Goal: Transaction & Acquisition: Purchase product/service

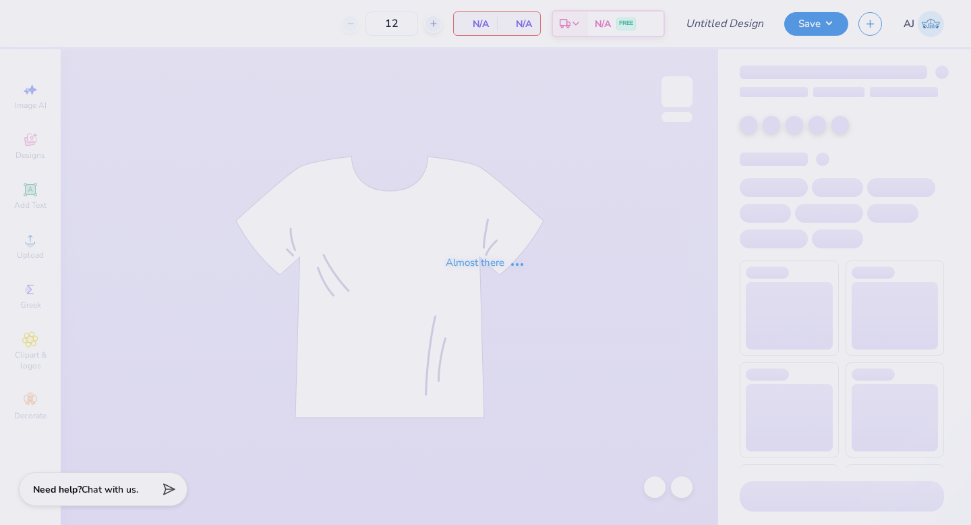
type input "Phi Sigma Sisterhood I<3 Gphi Baby Tee"
type input "50"
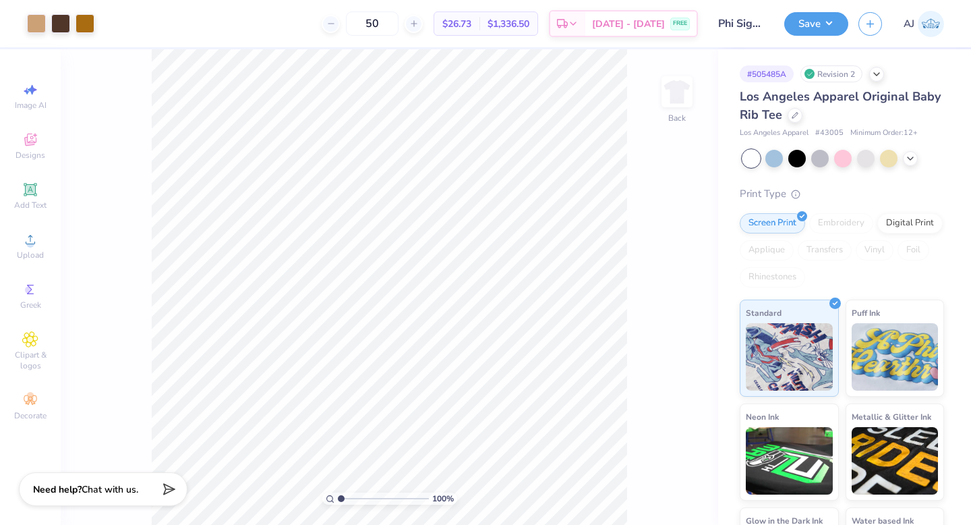
click at [904, 163] on div at bounding box center [844, 159] width 202 height 18
click at [908, 163] on div at bounding box center [910, 157] width 15 height 15
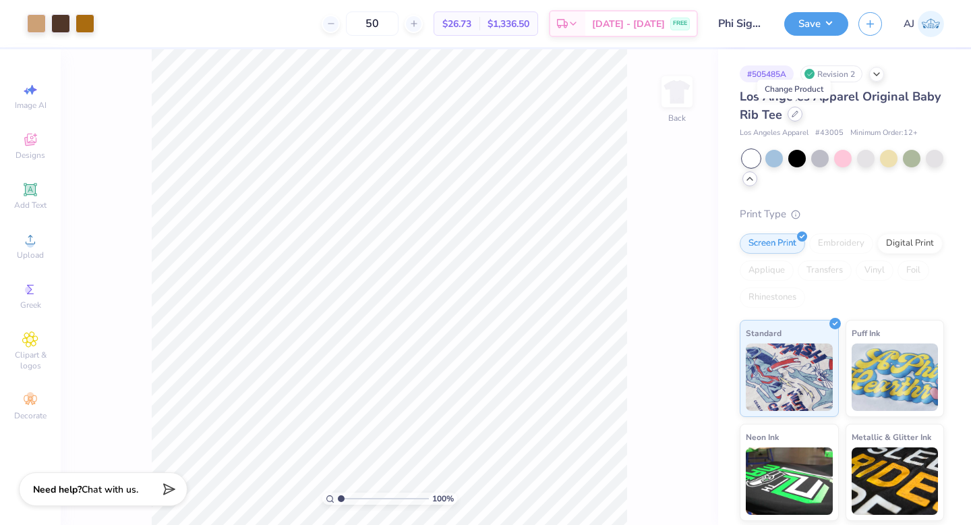
click at [797, 117] on div at bounding box center [795, 114] width 15 height 15
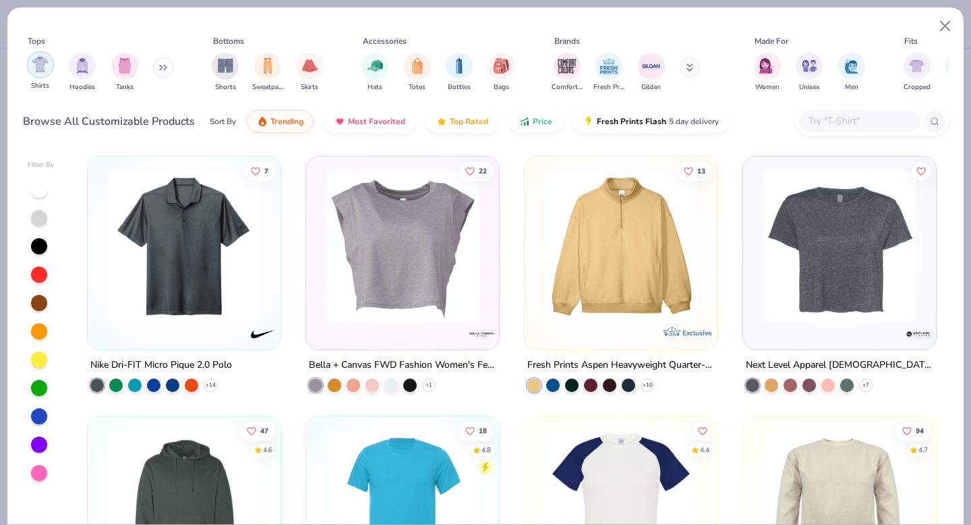
click at [41, 70] on img "filter for Shirts" at bounding box center [40, 65] width 16 height 16
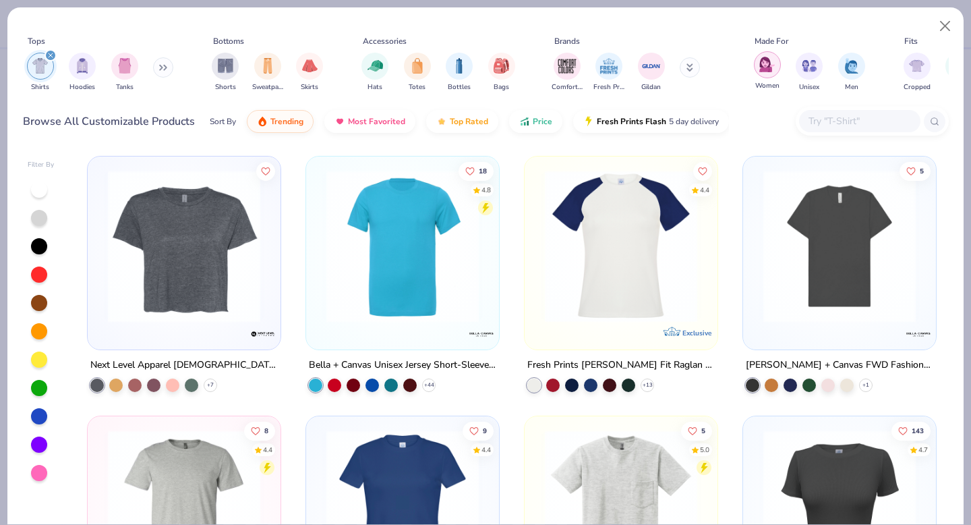
click at [763, 71] on img "filter for Women" at bounding box center [767, 65] width 16 height 16
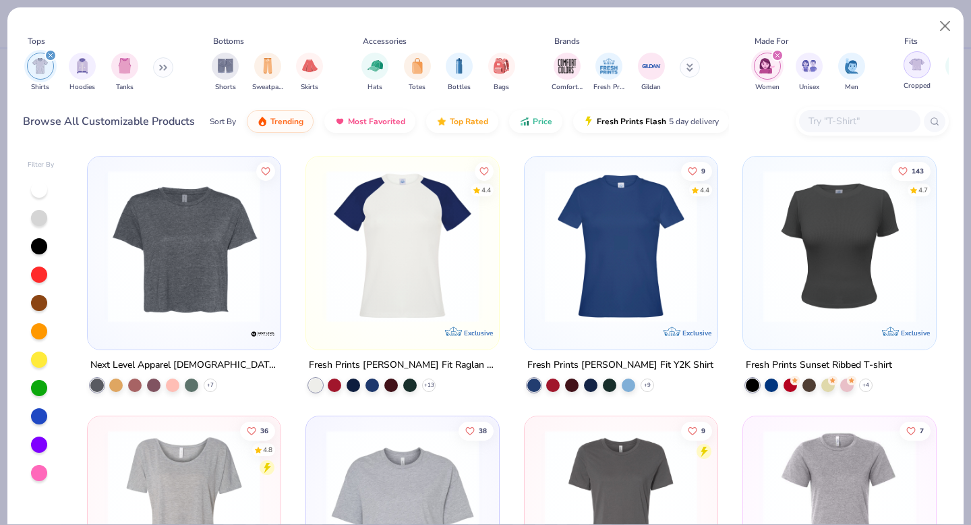
click at [921, 73] on div "filter for Cropped" at bounding box center [917, 64] width 27 height 27
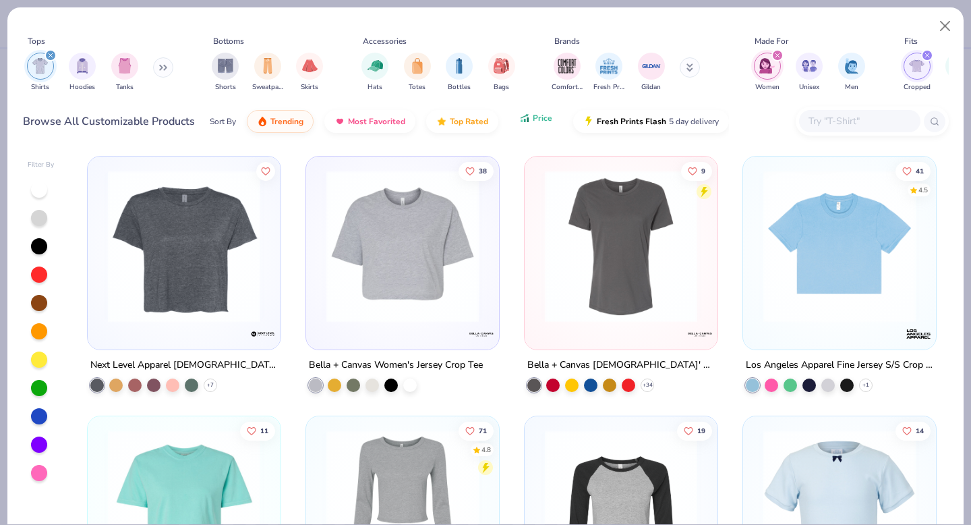
click at [523, 129] on div "Sort By Trending Most Favorited Top Rated Price Fresh Prints Flash 5 day delive…" at bounding box center [469, 122] width 519 height 38
click at [540, 124] on button "Price" at bounding box center [535, 118] width 53 height 23
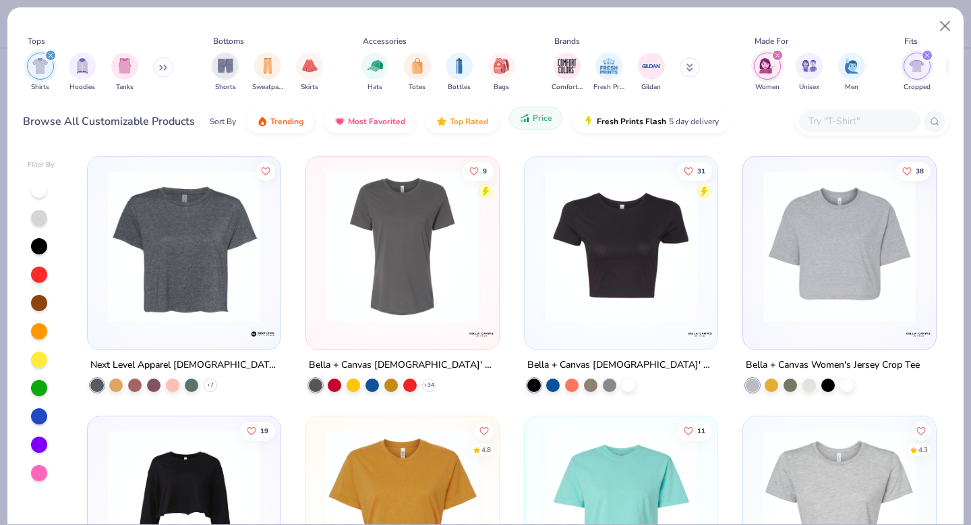
click at [519, 126] on button "Price" at bounding box center [535, 118] width 53 height 23
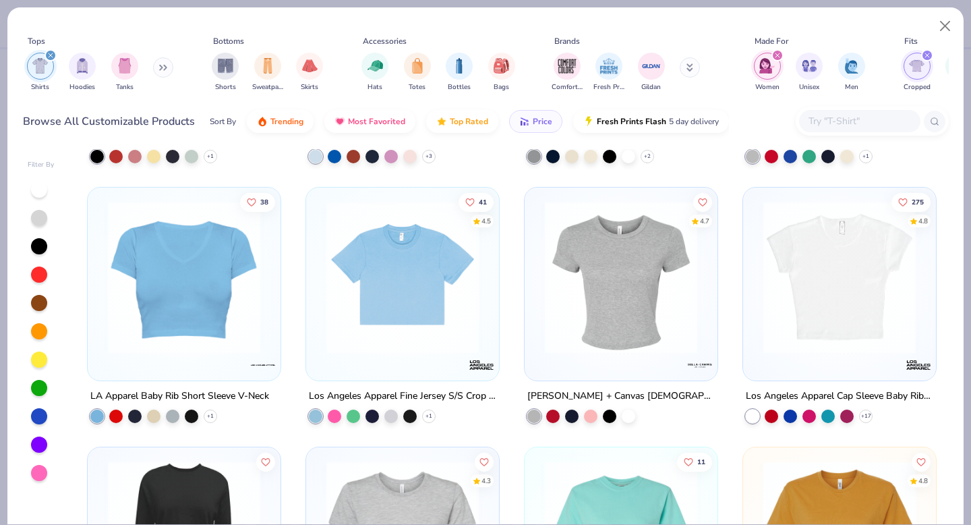
scroll to position [229, 0]
click at [39, 304] on div at bounding box center [39, 303] width 16 height 16
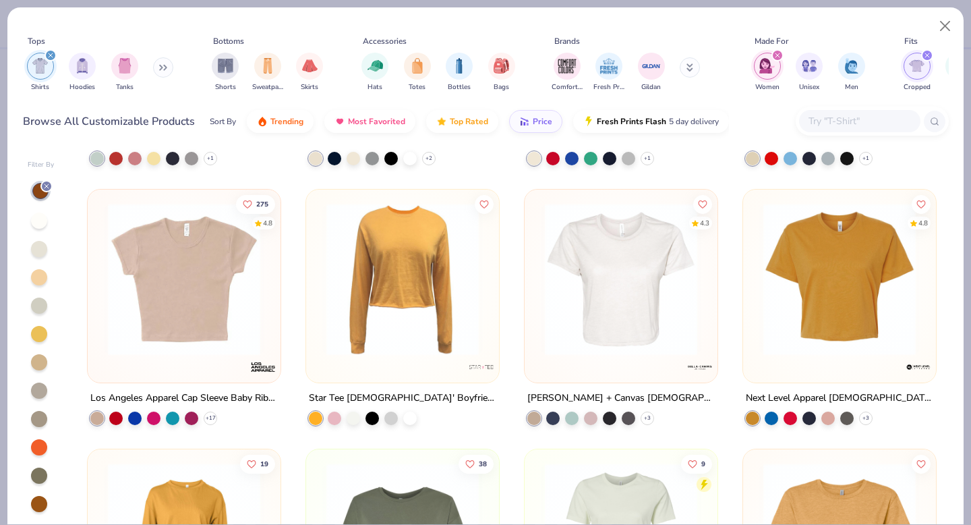
scroll to position [228, 0]
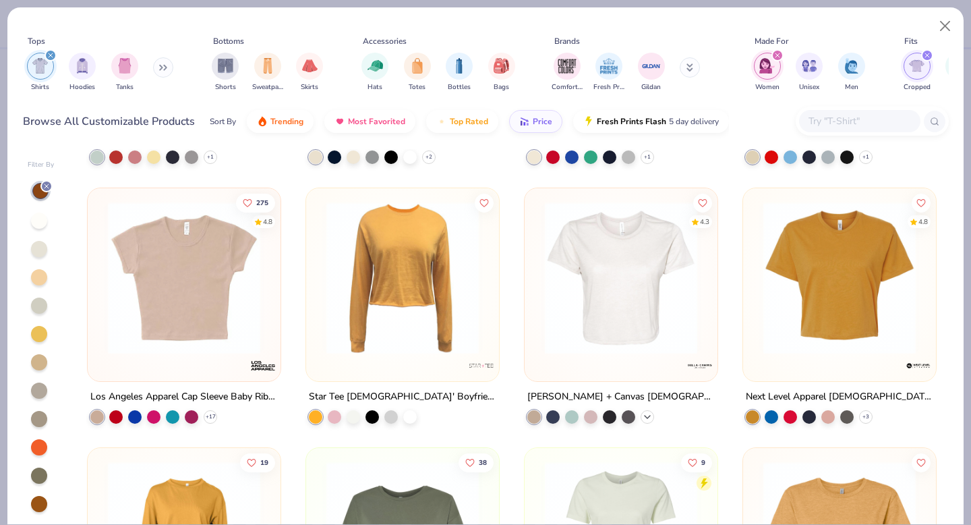
click at [649, 418] on icon at bounding box center [647, 416] width 11 height 11
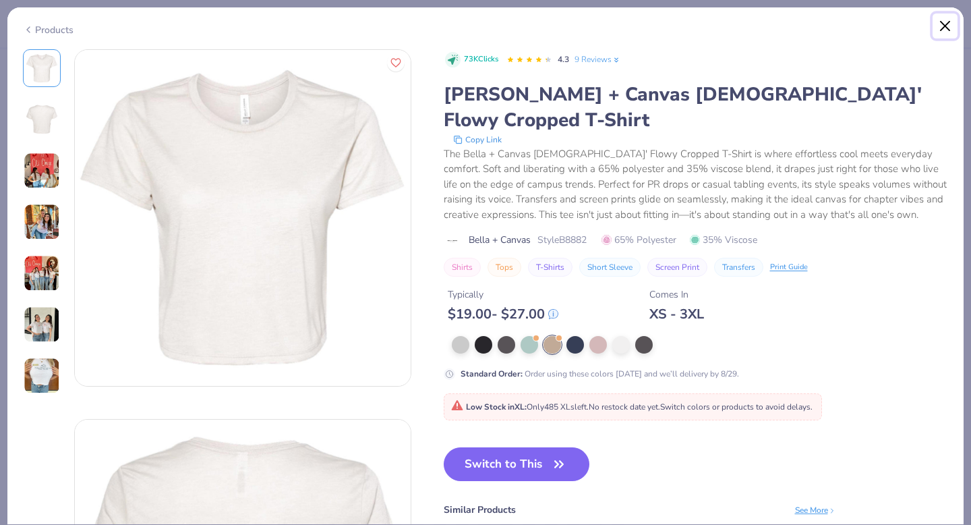
click at [944, 24] on button "Close" at bounding box center [946, 26] width 26 height 26
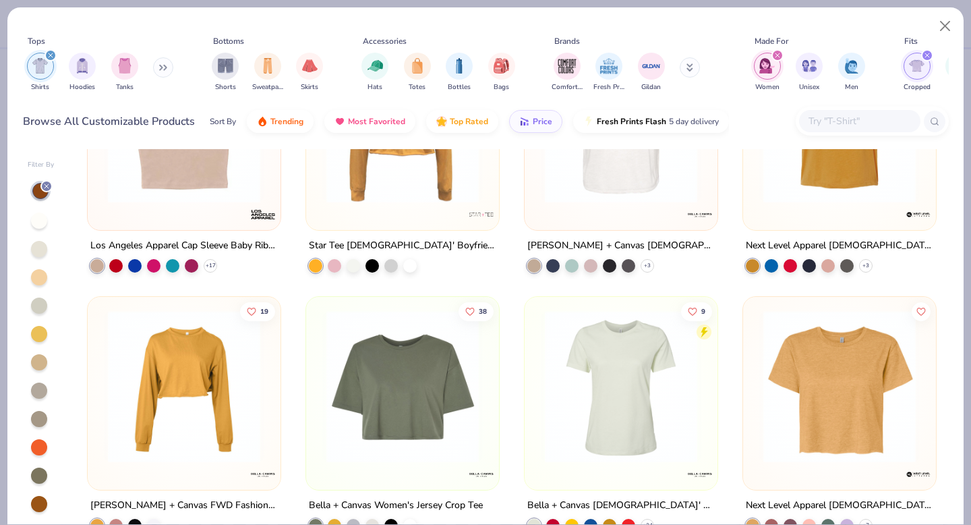
click at [41, 502] on div at bounding box center [39, 504] width 16 height 16
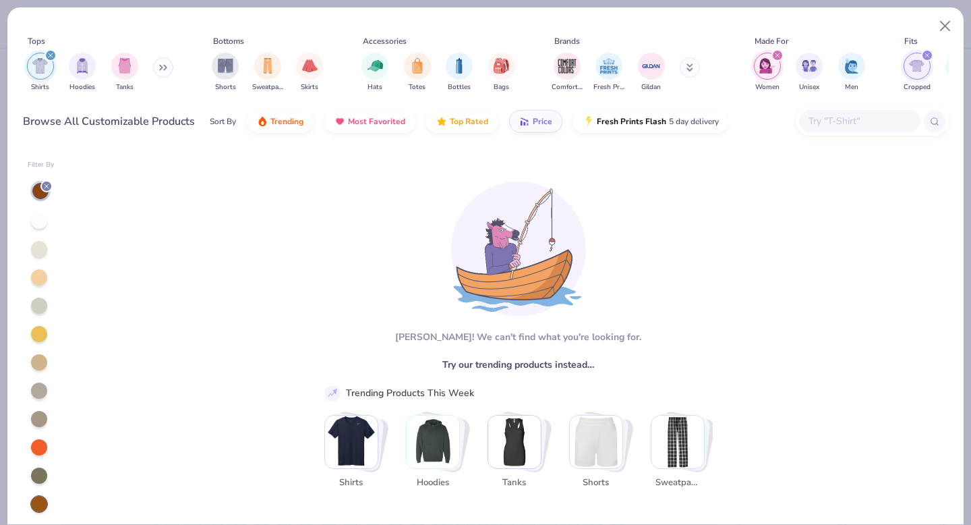
scroll to position [30, 0]
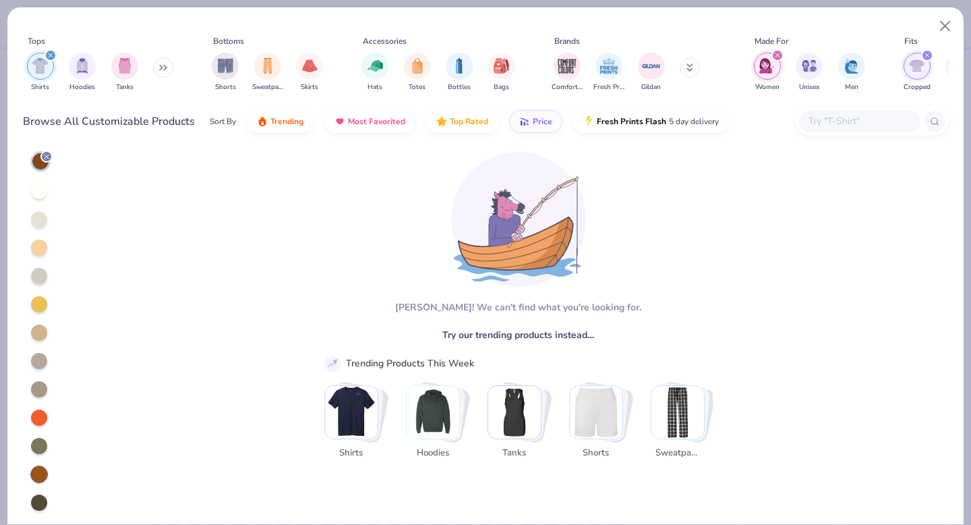
click at [36, 475] on div at bounding box center [39, 474] width 16 height 16
click at [943, 31] on button "Close" at bounding box center [946, 26] width 26 height 26
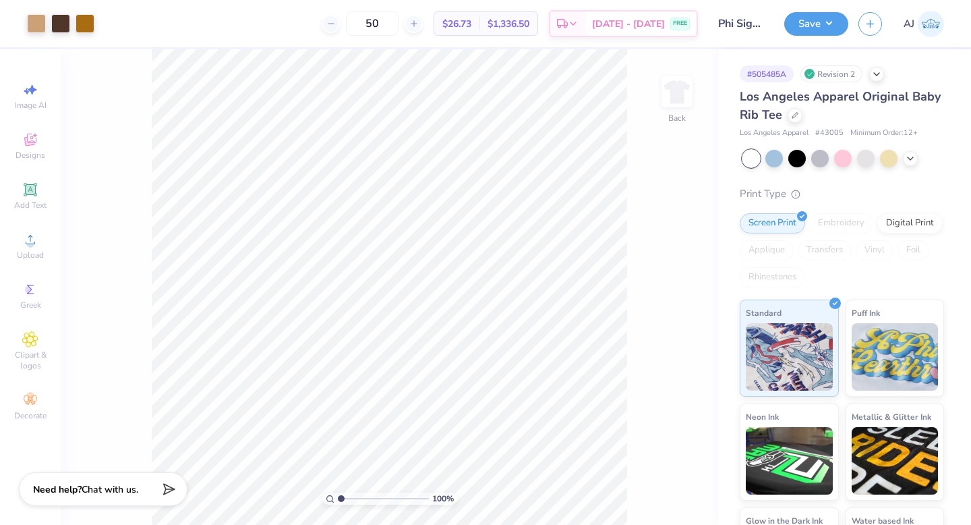
click at [913, 165] on div at bounding box center [844, 159] width 202 height 18
click at [913, 153] on icon at bounding box center [910, 157] width 11 height 11
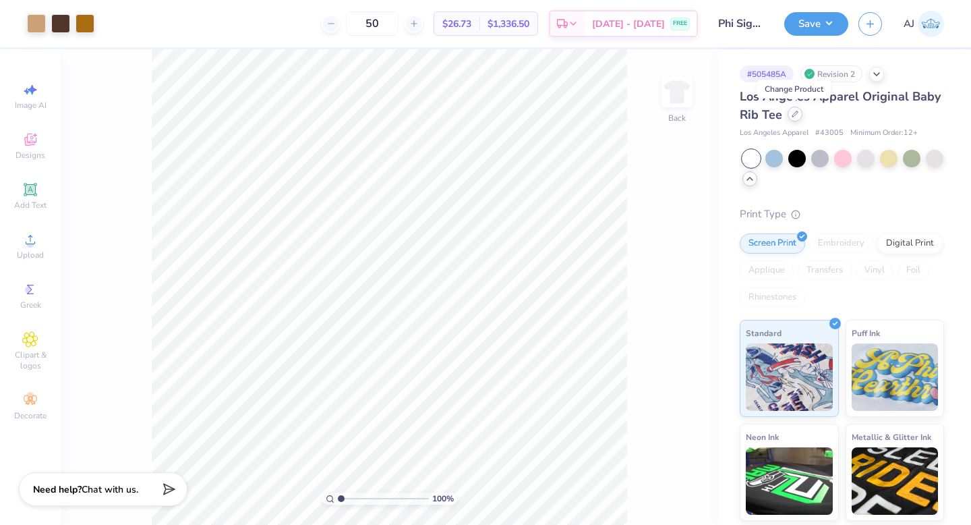
click at [795, 121] on div at bounding box center [795, 114] width 15 height 15
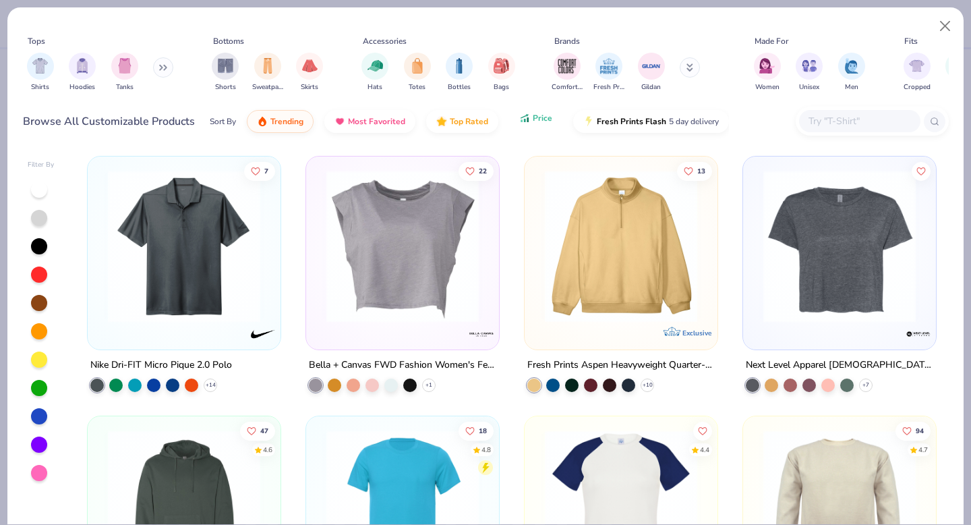
click at [534, 121] on span "Price" at bounding box center [543, 118] width 20 height 11
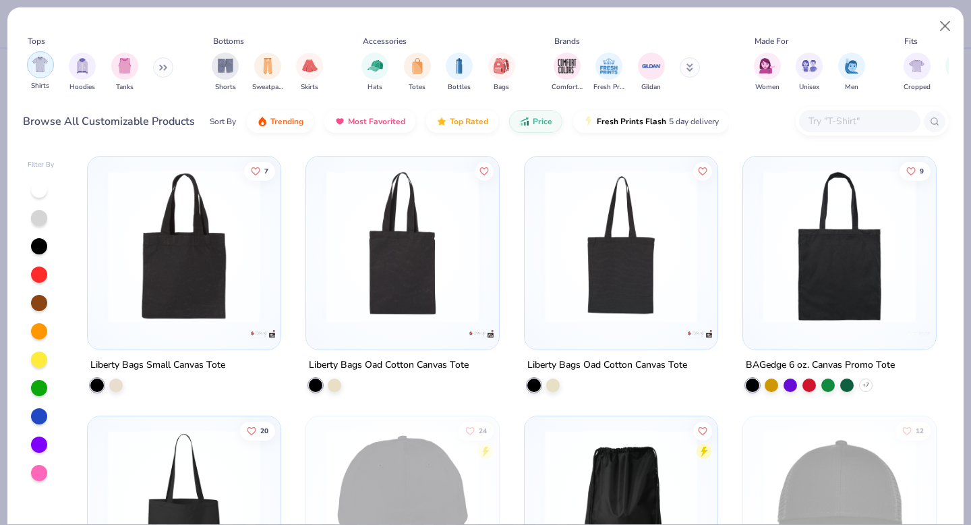
click at [38, 67] on img "filter for Shirts" at bounding box center [40, 65] width 16 height 16
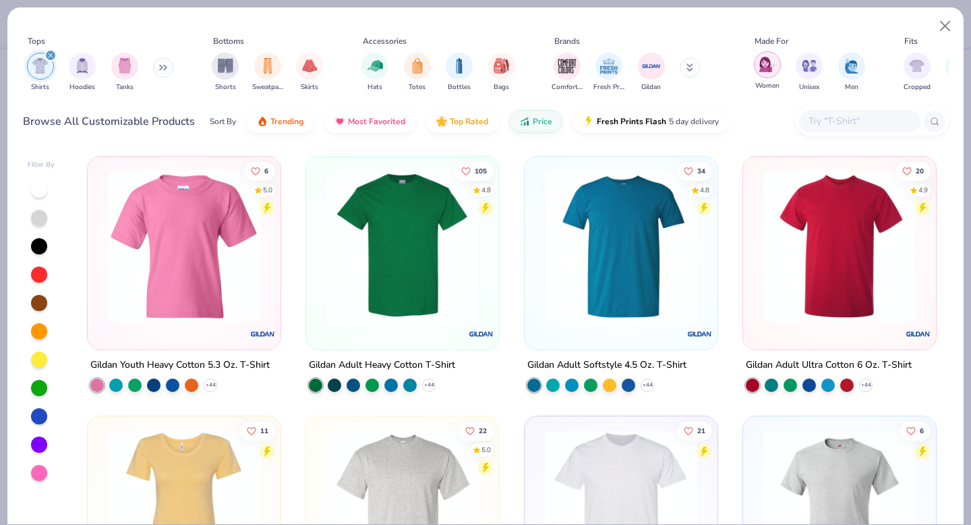
click at [765, 65] on img "filter for Women" at bounding box center [767, 65] width 16 height 16
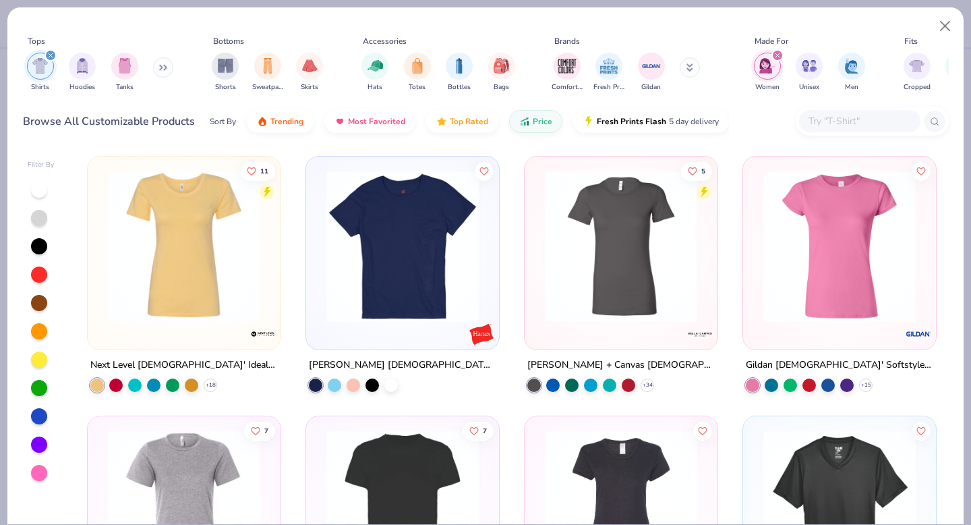
click at [40, 302] on div at bounding box center [39, 303] width 16 height 16
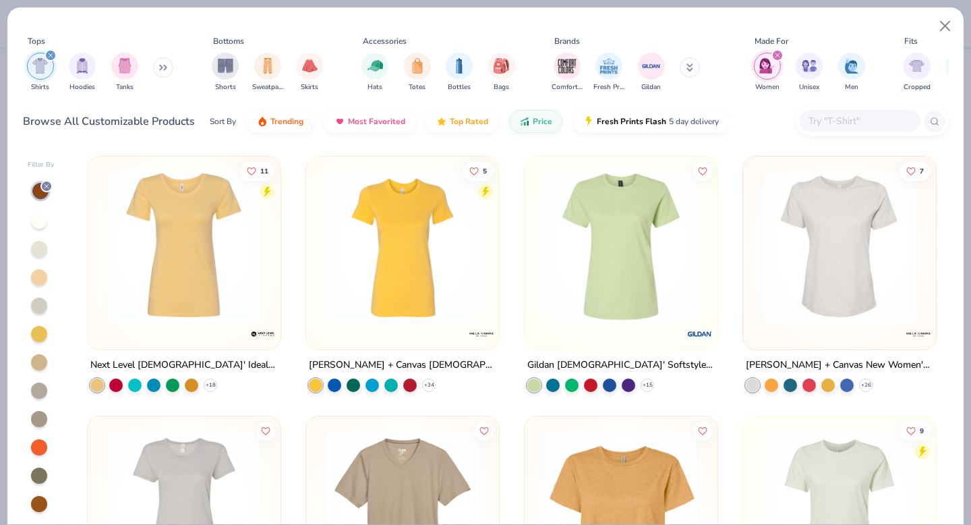
click at [933, 76] on div "Cropped Slim Oversized Regular" at bounding box center [981, 72] width 162 height 50
click at [924, 69] on img "filter for Cropped" at bounding box center [917, 65] width 16 height 16
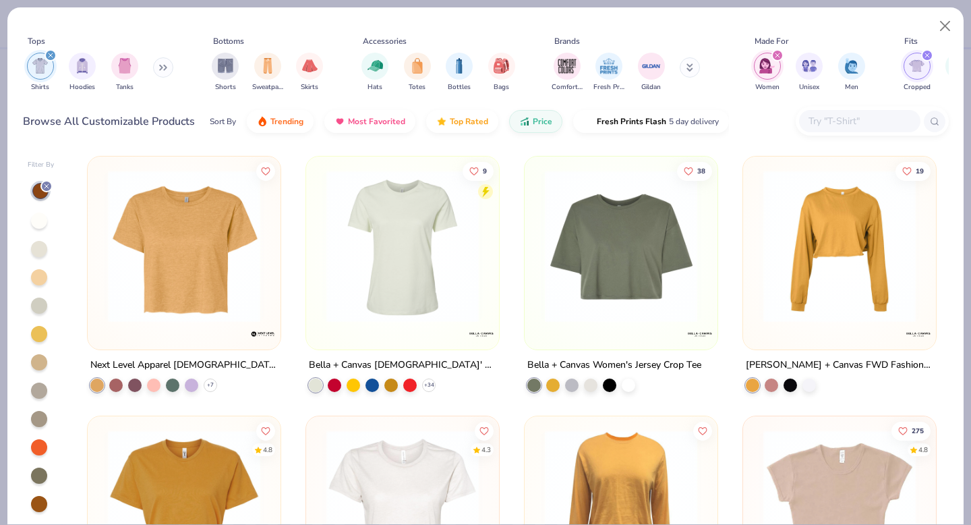
scroll to position [30, 0]
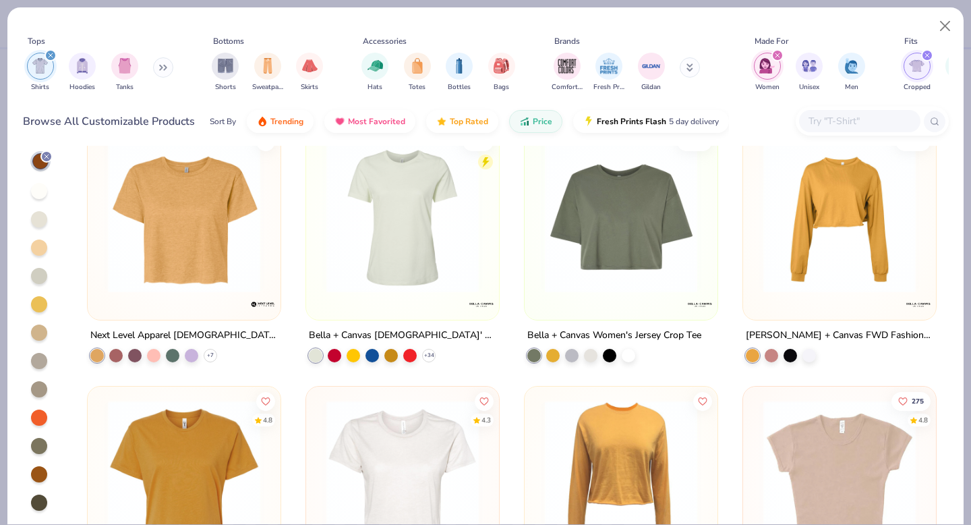
click at [40, 470] on div at bounding box center [39, 474] width 16 height 16
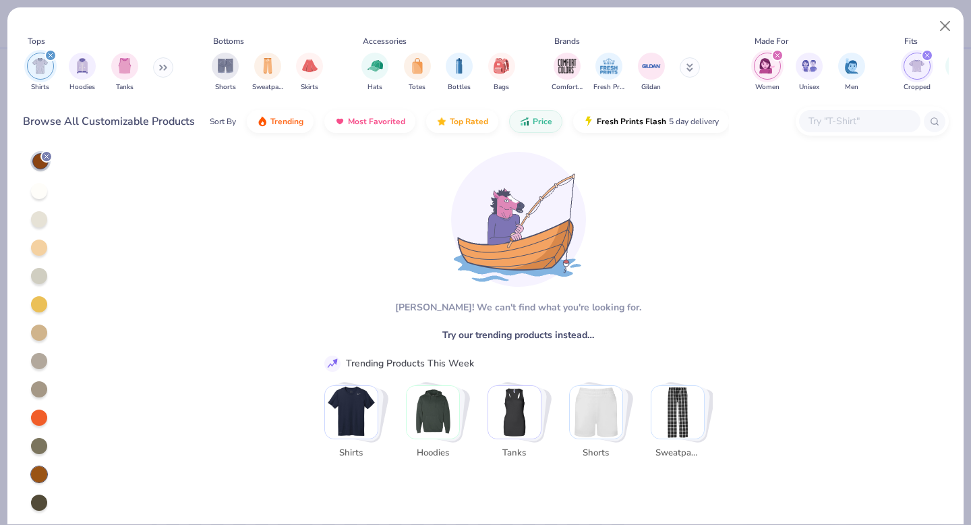
click at [38, 442] on div at bounding box center [39, 446] width 16 height 16
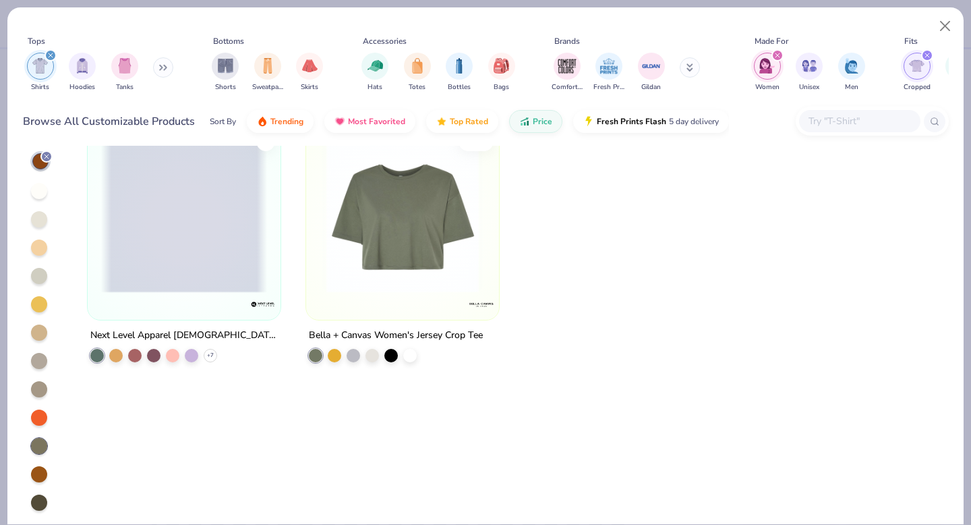
click at [37, 425] on div at bounding box center [39, 418] width 18 height 18
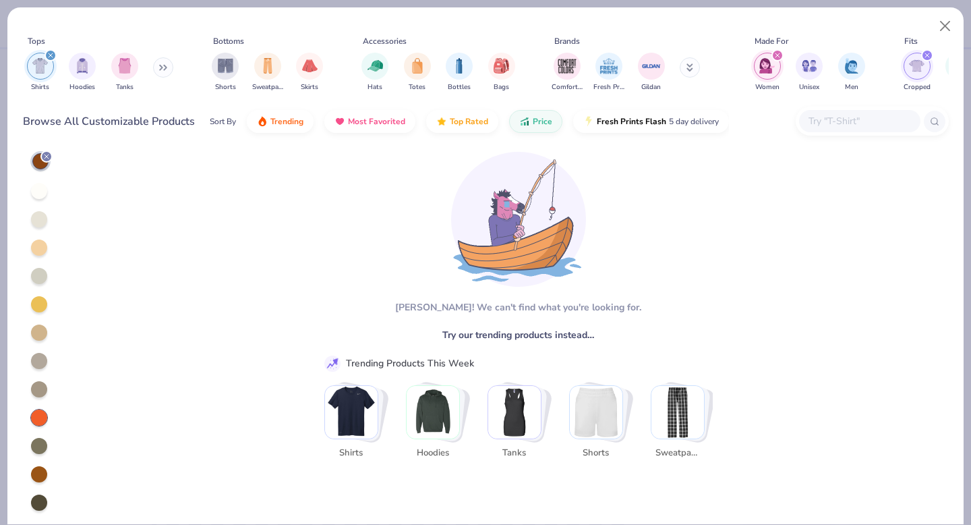
click at [36, 385] on div at bounding box center [39, 389] width 16 height 16
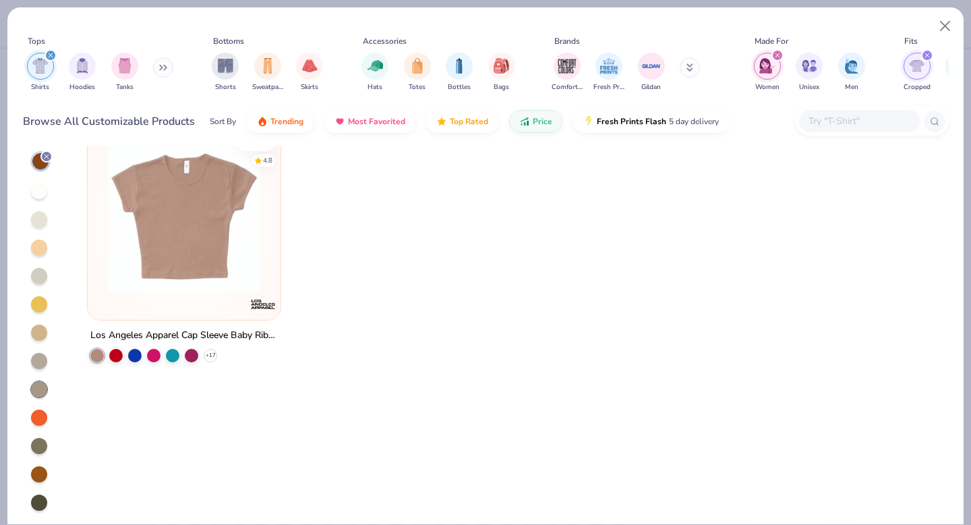
click at [36, 355] on div at bounding box center [39, 361] width 16 height 16
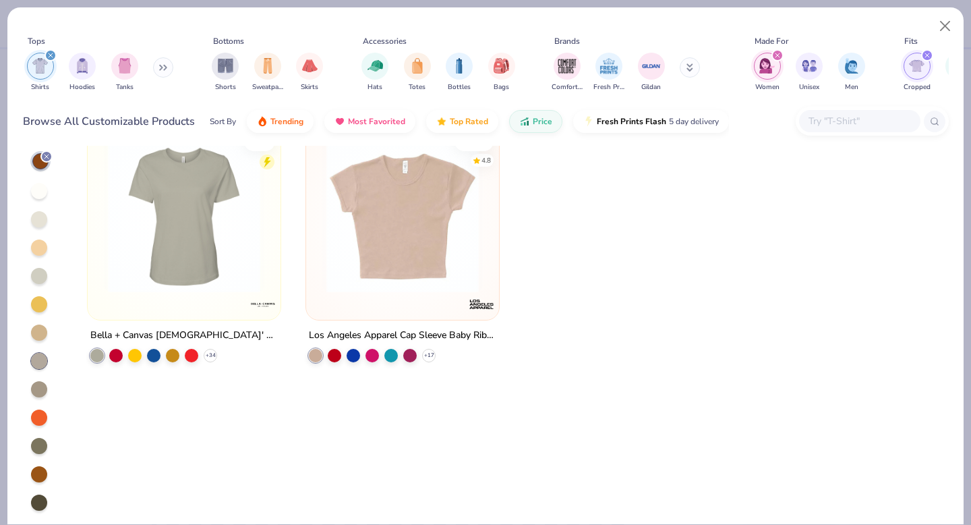
click at [34, 245] on div at bounding box center [39, 247] width 16 height 16
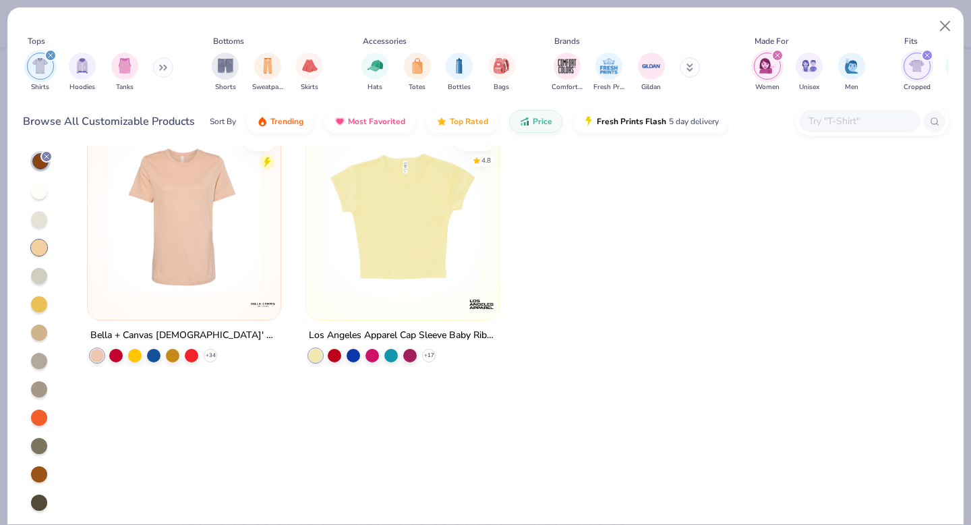
click at [37, 217] on div at bounding box center [39, 219] width 16 height 16
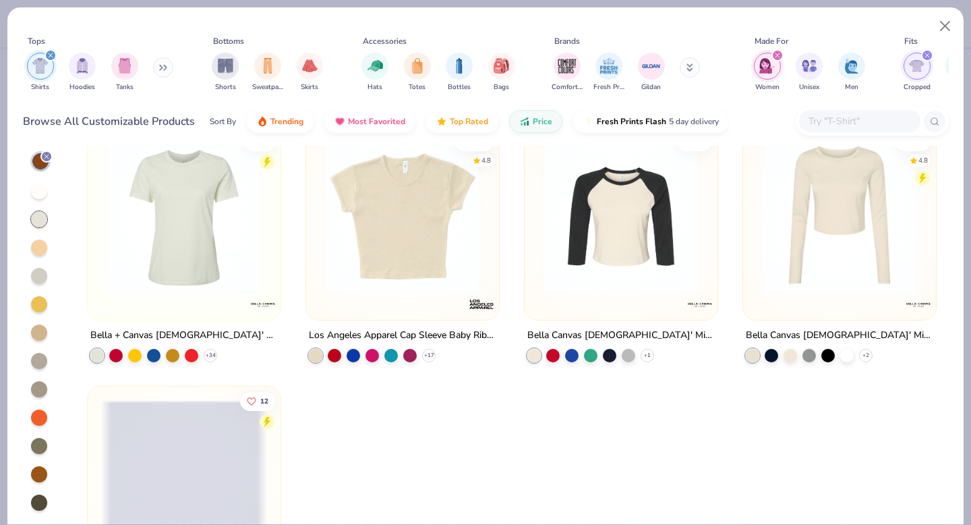
click at [37, 180] on div at bounding box center [41, 331] width 27 height 360
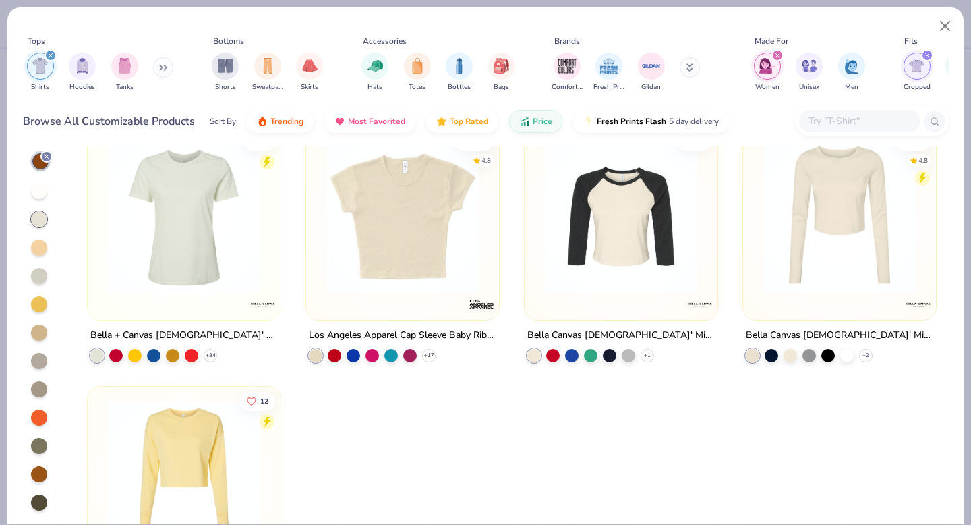
click at [39, 187] on div at bounding box center [39, 191] width 16 height 16
